Goal: Find specific fact: Find specific fact

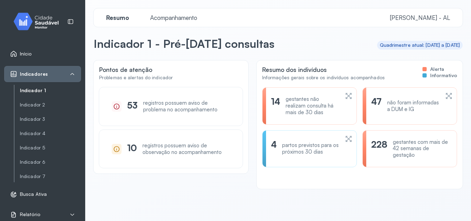
scroll to position [20, 0]
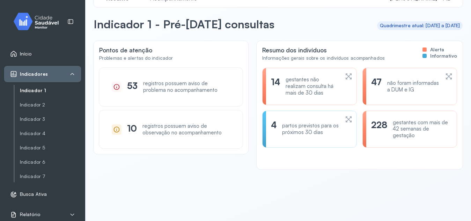
click at [345, 78] on icon at bounding box center [348, 76] width 7 height 8
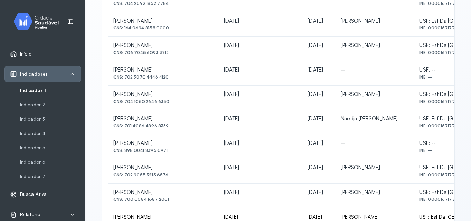
scroll to position [298, 0]
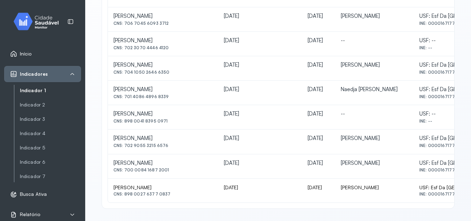
drag, startPoint x: 125, startPoint y: 72, endPoint x: 168, endPoint y: 78, distance: 42.6
click at [168, 78] on td "[PERSON_NAME] CNS: 704 1050 2646 6350" at bounding box center [163, 68] width 110 height 24
copy div "704 1050 2646 6350"
drag, startPoint x: 126, startPoint y: 96, endPoint x: 169, endPoint y: 97, distance: 42.6
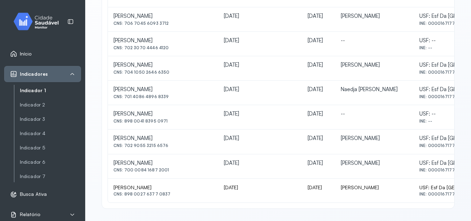
copy div "701 4086 4896 8339"
drag, startPoint x: 124, startPoint y: 97, endPoint x: 170, endPoint y: 101, distance: 45.9
click at [170, 101] on td "[PERSON_NAME] Dos Santos CNS: 701 4086 4896 8339" at bounding box center [163, 93] width 110 height 24
copy div "701 4086 4896 8339"
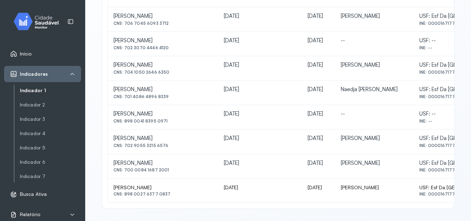
drag, startPoint x: 125, startPoint y: 123, endPoint x: 165, endPoint y: 128, distance: 40.1
click at [165, 128] on td "[PERSON_NAME] CNS: 898 0041 8395 0971" at bounding box center [163, 117] width 110 height 24
copy div "898 0041 8395 0971"
drag, startPoint x: 125, startPoint y: 145, endPoint x: 165, endPoint y: 151, distance: 40.5
click at [165, 151] on td "[PERSON_NAME] CNS: 702 9055 3215 6576" at bounding box center [163, 142] width 110 height 24
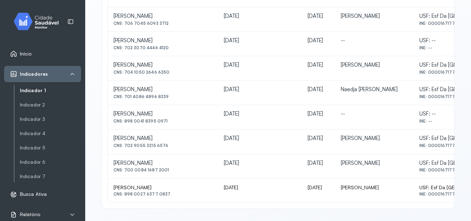
copy div "702 9055 3215 6576"
drag, startPoint x: 126, startPoint y: 170, endPoint x: 138, endPoint y: 169, distance: 11.9
drag, startPoint x: 124, startPoint y: 169, endPoint x: 179, endPoint y: 174, distance: 55.4
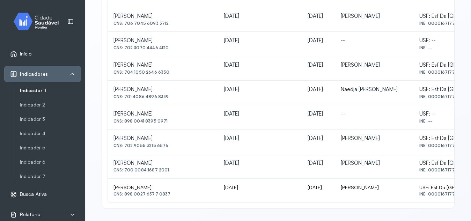
click at [179, 174] on td "[PERSON_NAME] CNS: 700 0084 [DEMOGRAPHIC_DATA] [DEMOGRAPHIC_DATA]" at bounding box center [163, 166] width 110 height 24
copy div "700 0084 1687 2001"
drag, startPoint x: 124, startPoint y: 195, endPoint x: 169, endPoint y: 199, distance: 45.3
click at [169, 199] on td "[PERSON_NAME] CNS: 898 0027 6377 0837" at bounding box center [163, 191] width 110 height 24
copy div "898 0027 6377 0837"
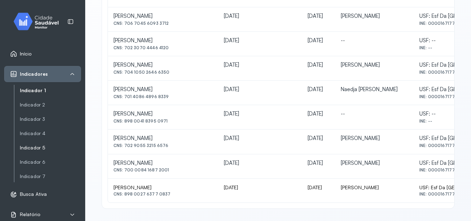
click at [39, 147] on link "Indicador 5" at bounding box center [50, 148] width 61 height 6
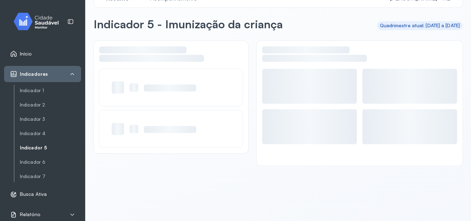
scroll to position [20, 0]
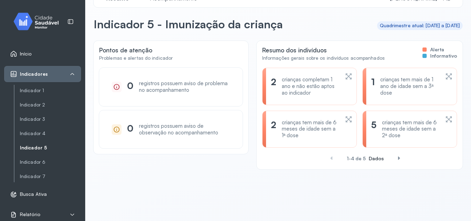
click at [445, 79] on icon at bounding box center [448, 76] width 7 height 8
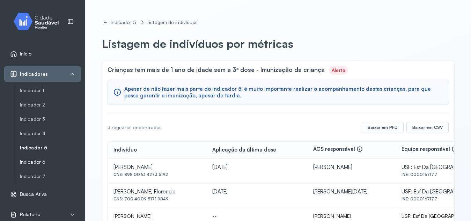
click at [42, 164] on link "Indicador 6" at bounding box center [50, 162] width 61 height 6
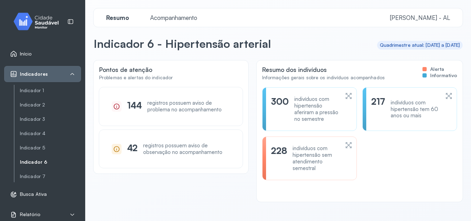
click at [1, 157] on div "Início Indicadores Indicador 1 Indicador 2 Indicador 3 Indicador 4 Indicador 5 …" at bounding box center [42, 110] width 85 height 221
click at [36, 182] on div "Indicador 1 Indicador 2 Indicador 3 Indicador 4 Indicador 5 Indicador 6 Indicad…" at bounding box center [47, 133] width 67 height 97
click at [30, 177] on link "Indicador 7" at bounding box center [50, 177] width 61 height 6
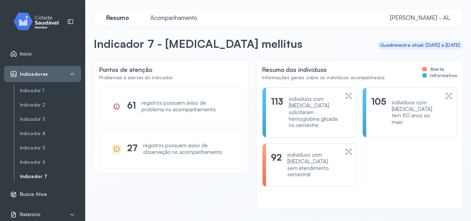
click at [345, 148] on icon at bounding box center [348, 152] width 7 height 8
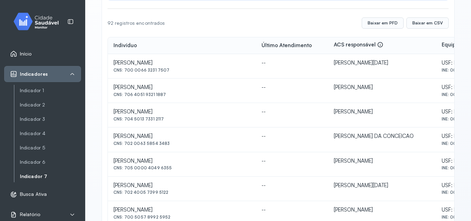
scroll to position [103, 0]
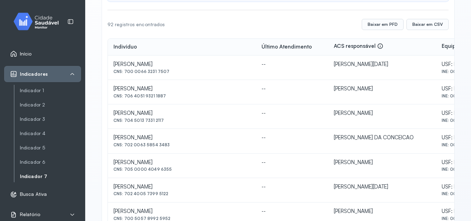
drag, startPoint x: 124, startPoint y: 71, endPoint x: 168, endPoint y: 71, distance: 43.3
click at [168, 71] on div "CNS: 700 0066 3231 7507" at bounding box center [182, 71] width 137 height 5
copy div "700 0066 3231 7507"
drag, startPoint x: 125, startPoint y: 194, endPoint x: 173, endPoint y: 198, distance: 47.3
click at [173, 198] on td "[PERSON_NAME] CNS: 702 4005 7399 5122" at bounding box center [182, 190] width 148 height 24
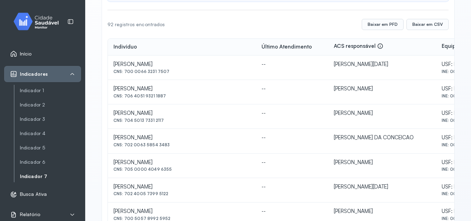
copy div "702 4005 7399 5122"
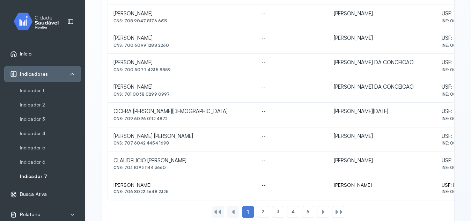
scroll to position [326, 0]
click at [272, 211] on div "2" at bounding box center [278, 211] width 12 height 12
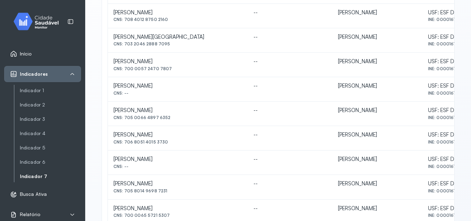
scroll to position [254, 0]
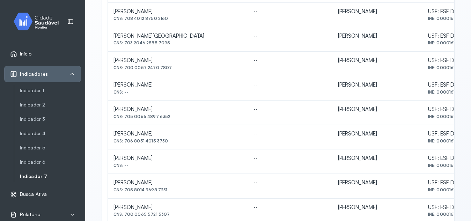
drag, startPoint x: 125, startPoint y: 117, endPoint x: 170, endPoint y: 120, distance: 44.5
click at [170, 120] on td "[PERSON_NAME] DOS SANTOS CNS: 705 0066 4897 6352" at bounding box center [178, 113] width 140 height 24
copy div "705 0066 4897 6352"
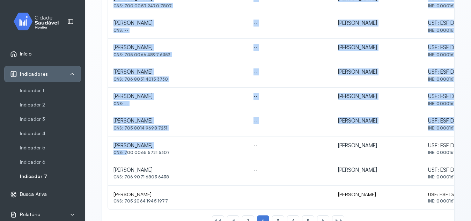
scroll to position [28, 0]
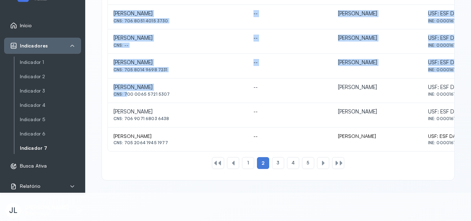
drag, startPoint x: 124, startPoint y: 215, endPoint x: 155, endPoint y: 218, distance: 30.5
click at [155, 193] on html "Início Indicadores Indicador 1 Indicador 2 Indicador 3 Indicador 4 Indicador 5 …" at bounding box center [235, 82] width 471 height 221
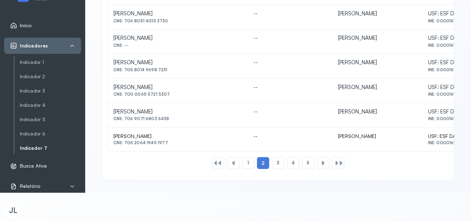
drag, startPoint x: 125, startPoint y: 93, endPoint x: 165, endPoint y: 97, distance: 40.4
click at [165, 97] on td "[PERSON_NAME] CNS: 700 0065 5721 5307" at bounding box center [178, 91] width 140 height 24
click at [277, 163] on span "3" at bounding box center [278, 163] width 3 height 6
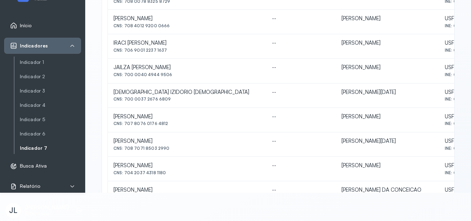
scroll to position [152, 0]
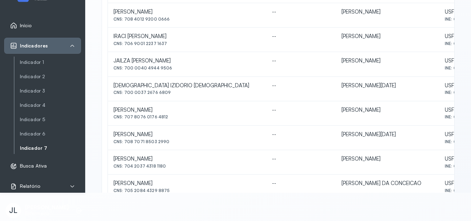
drag, startPoint x: 125, startPoint y: 118, endPoint x: 166, endPoint y: 116, distance: 40.9
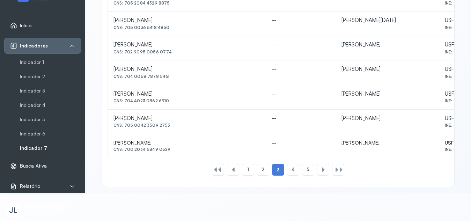
scroll to position [344, 0]
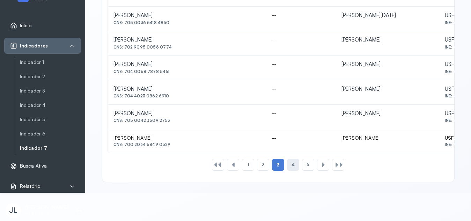
click at [302, 162] on div "4" at bounding box center [308, 165] width 12 height 12
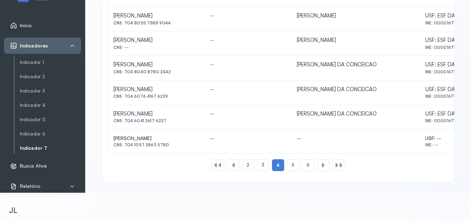
scroll to position [346, 0]
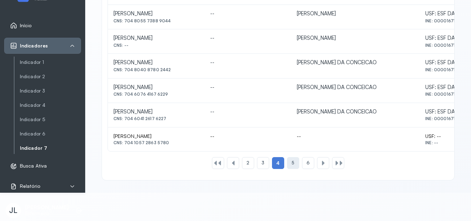
click at [302, 164] on div "5" at bounding box center [308, 163] width 12 height 12
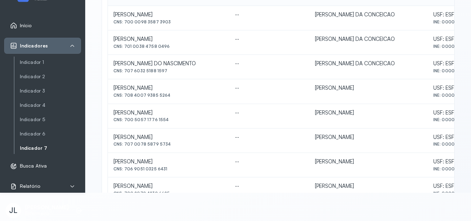
scroll to position [125, 0]
drag, startPoint x: 124, startPoint y: 119, endPoint x: 171, endPoint y: 124, distance: 47.0
click at [171, 124] on td "[PERSON_NAME] CNS: 700 5057 1776 1554" at bounding box center [169, 115] width 122 height 24
drag, startPoint x: 125, startPoint y: 169, endPoint x: 163, endPoint y: 172, distance: 37.9
click at [163, 172] on td "[PERSON_NAME] CNS: 706 9051 0325 6431" at bounding box center [169, 164] width 122 height 24
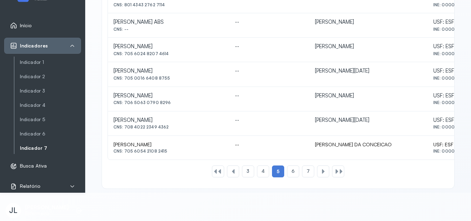
scroll to position [321, 0]
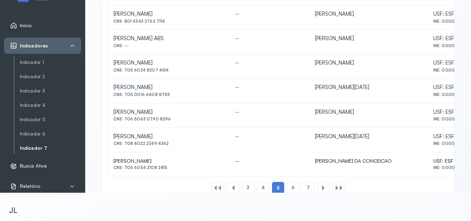
drag, startPoint x: 125, startPoint y: 71, endPoint x: 177, endPoint y: 72, distance: 52.0
click at [292, 188] on span "6" at bounding box center [293, 188] width 3 height 6
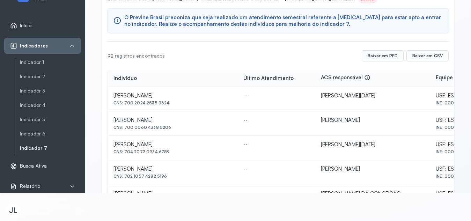
scroll to position [46, 0]
